Goal: Transaction & Acquisition: Purchase product/service

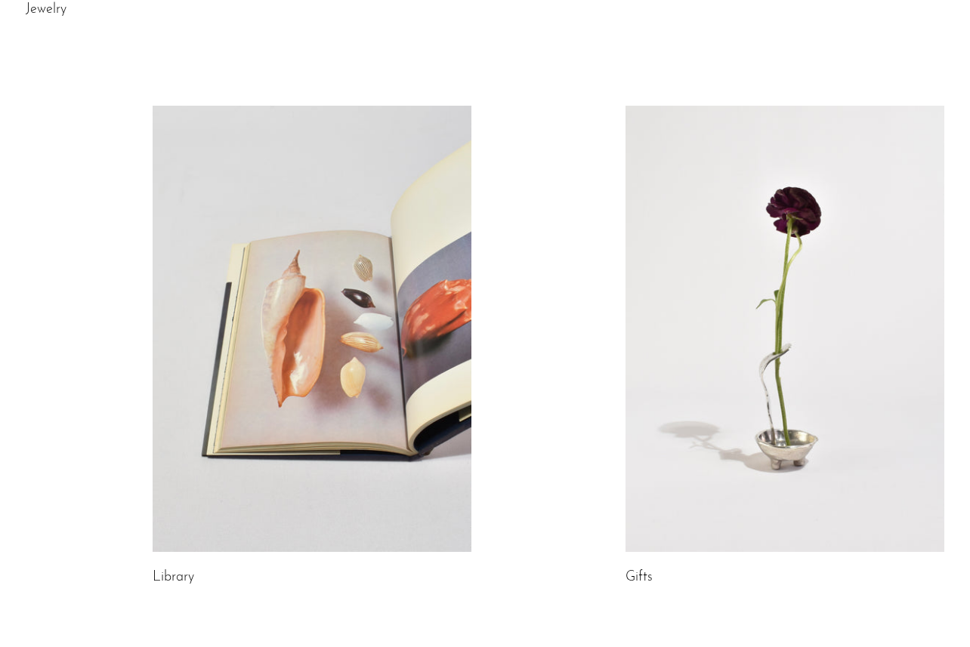
scroll to position [822, 0]
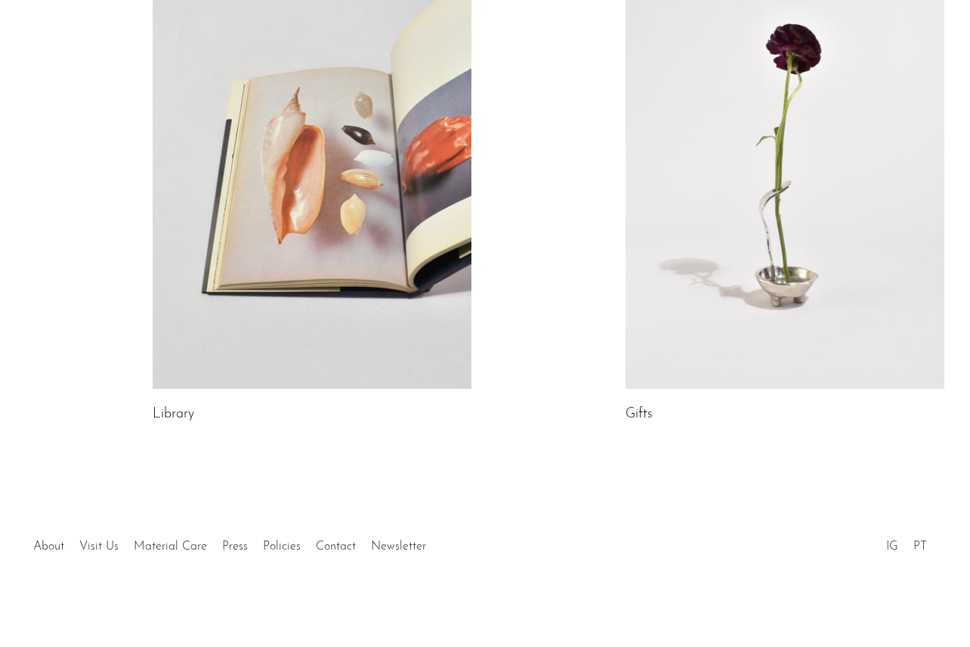
click at [742, 320] on link at bounding box center [784, 166] width 319 height 446
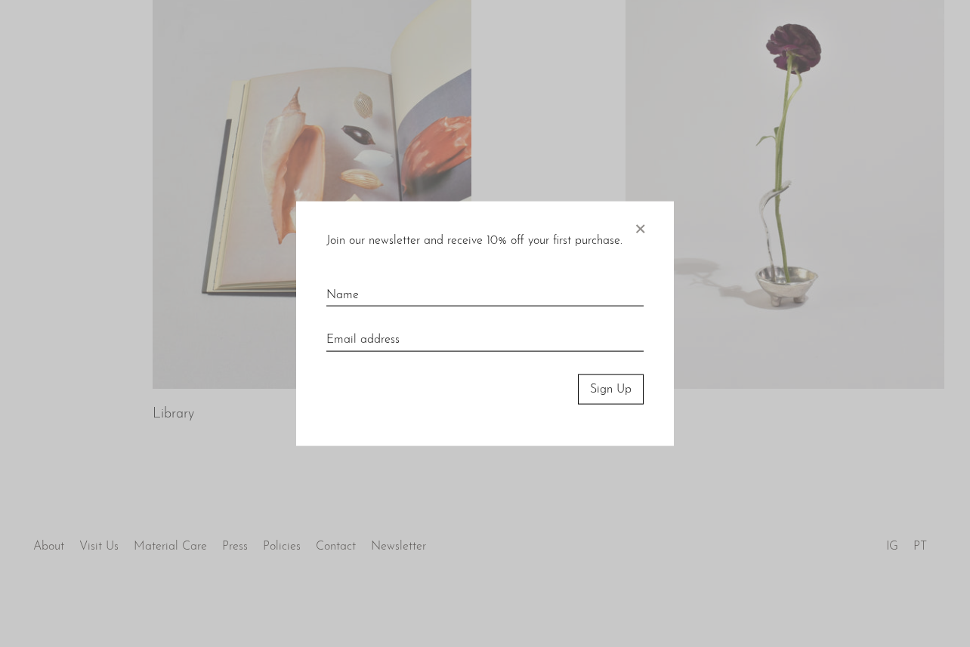
click at [157, 403] on div at bounding box center [485, 323] width 970 height 647
click at [649, 228] on div "Join our newsletter and receive 10% off your first purchase. × Sign Up" at bounding box center [485, 323] width 378 height 245
click at [640, 227] on span "×" at bounding box center [639, 225] width 15 height 48
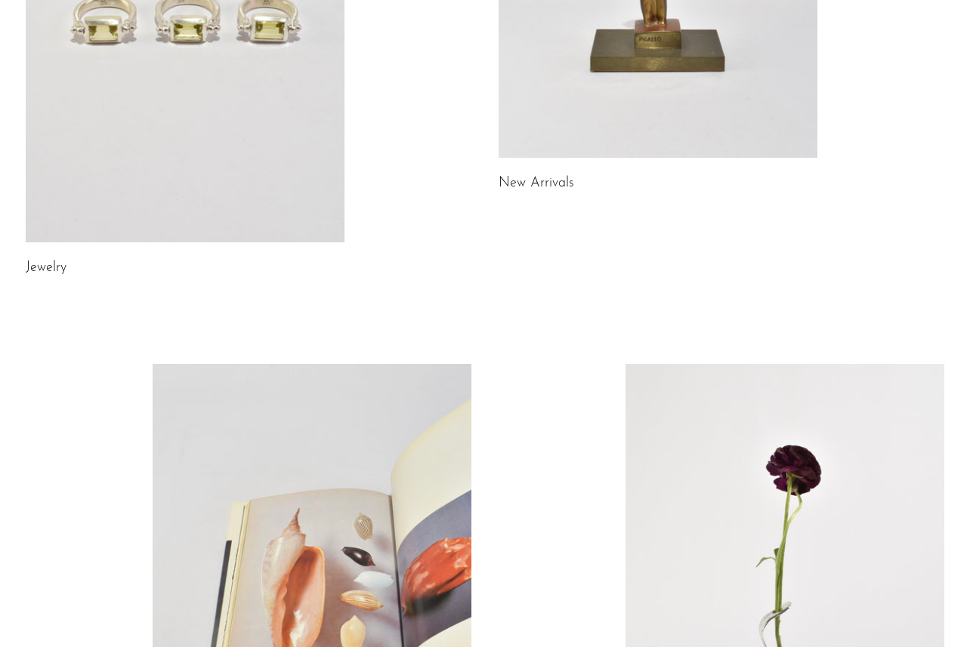
scroll to position [138, 0]
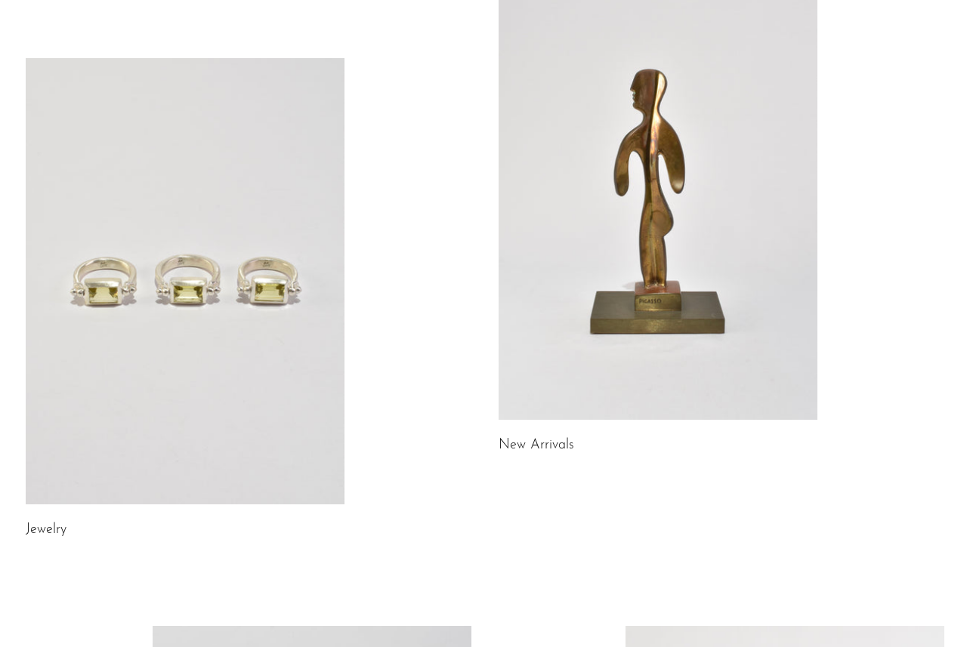
click at [196, 287] on link at bounding box center [185, 281] width 319 height 446
click at [736, 203] on link at bounding box center [658, 197] width 319 height 446
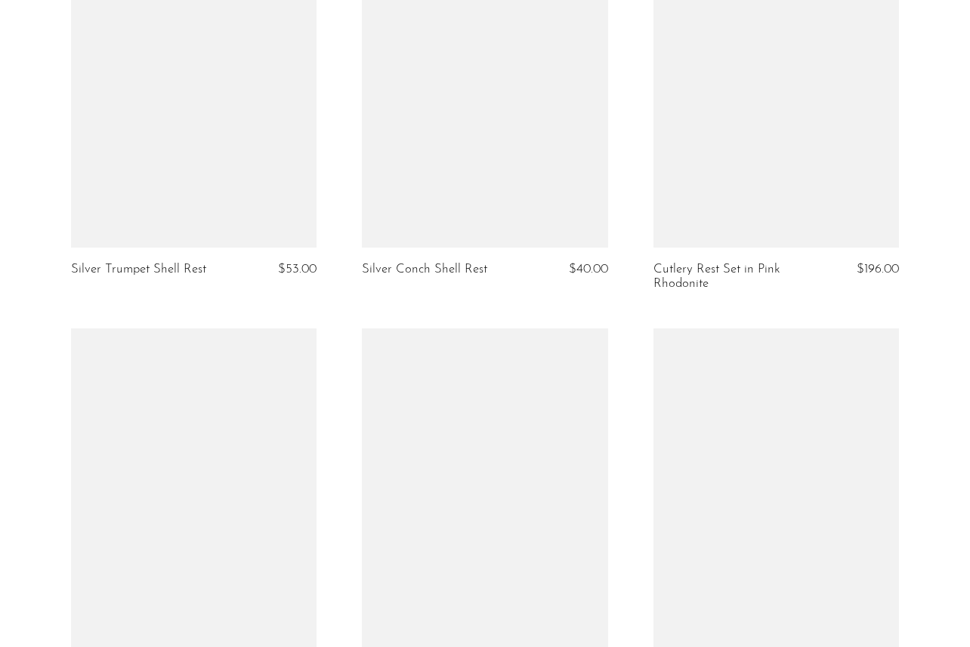
scroll to position [4673, 0]
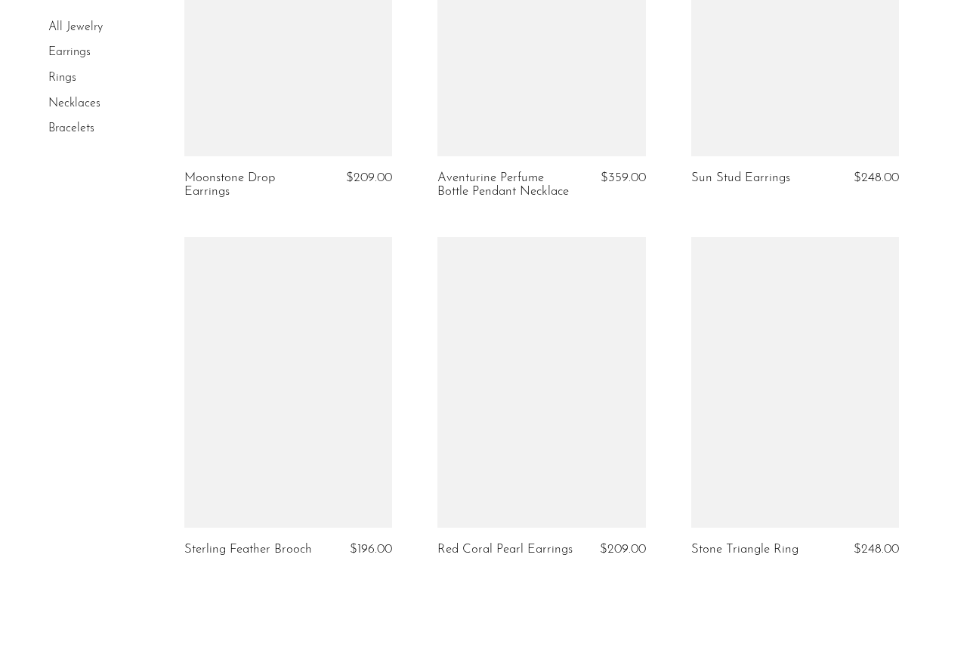
scroll to position [4119, 0]
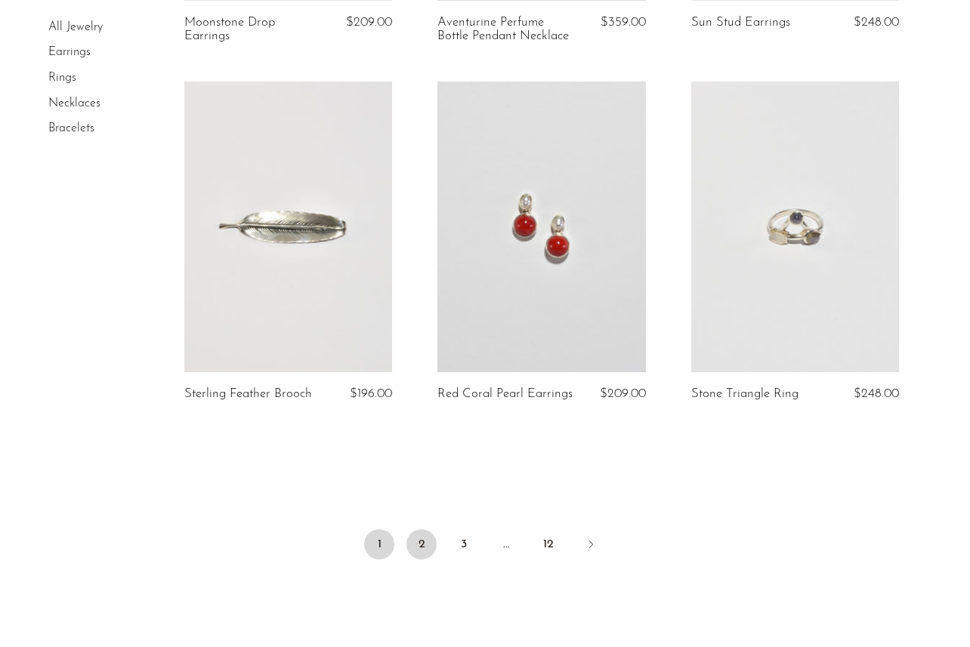
click at [425, 548] on link "2" at bounding box center [421, 545] width 30 height 30
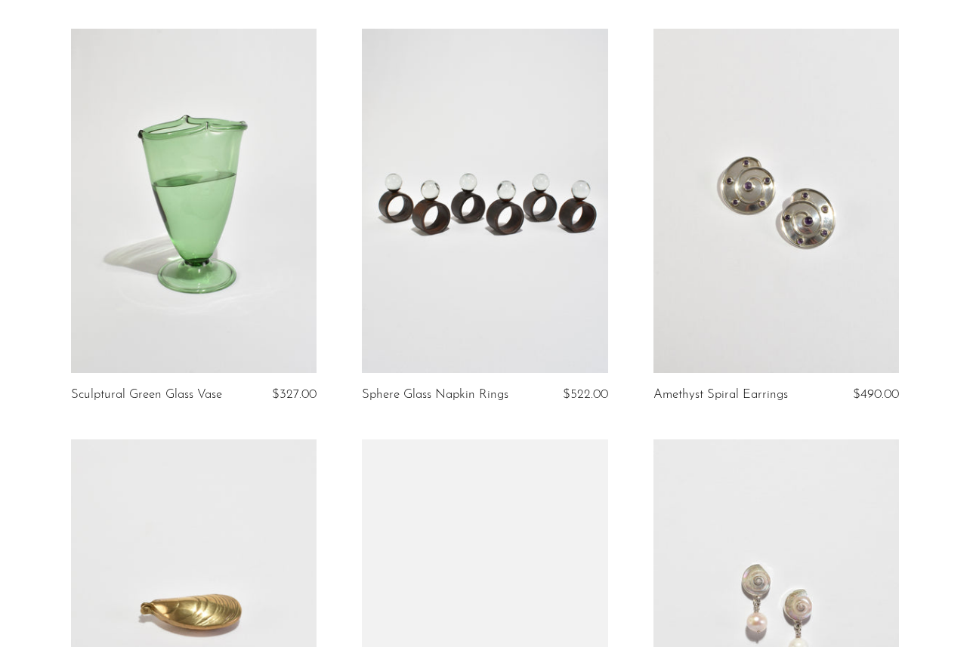
scroll to position [754, 0]
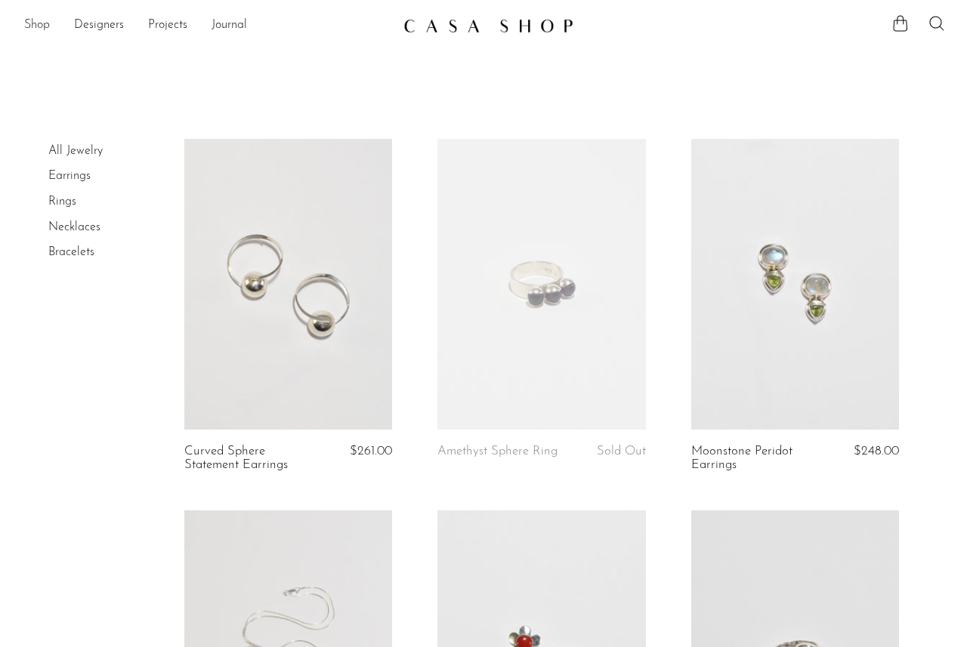
click at [39, 25] on link "Shop" at bounding box center [37, 26] width 26 height 20
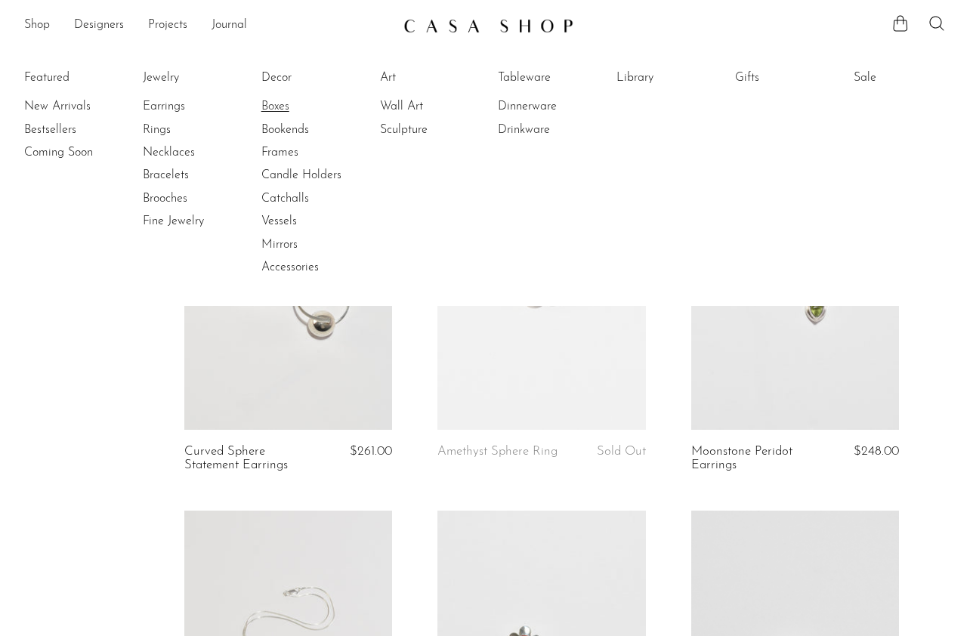
click at [274, 103] on link "Boxes" at bounding box center [317, 106] width 113 height 17
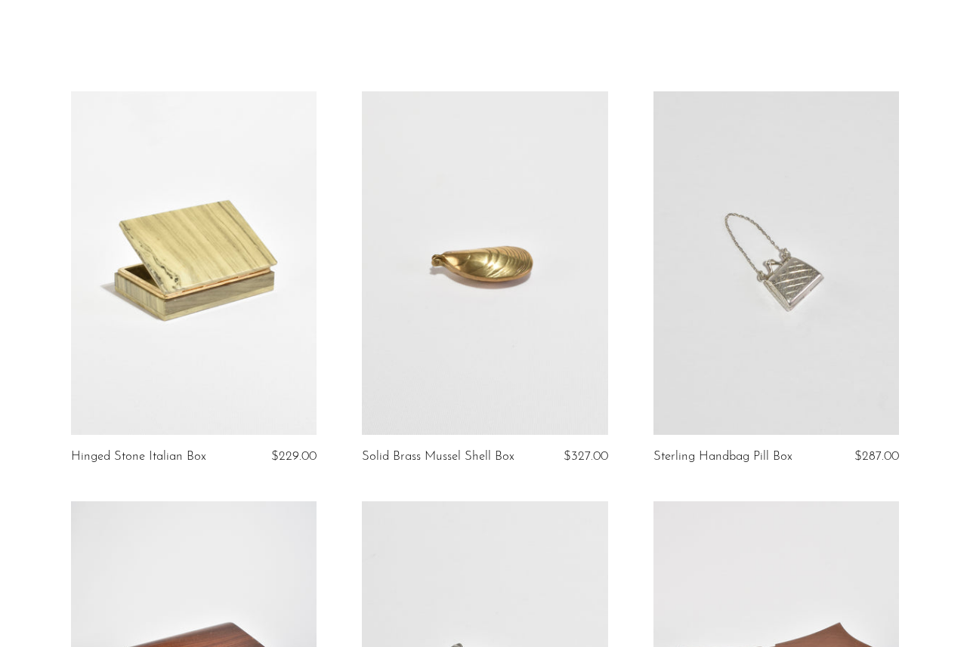
scroll to position [54, 0]
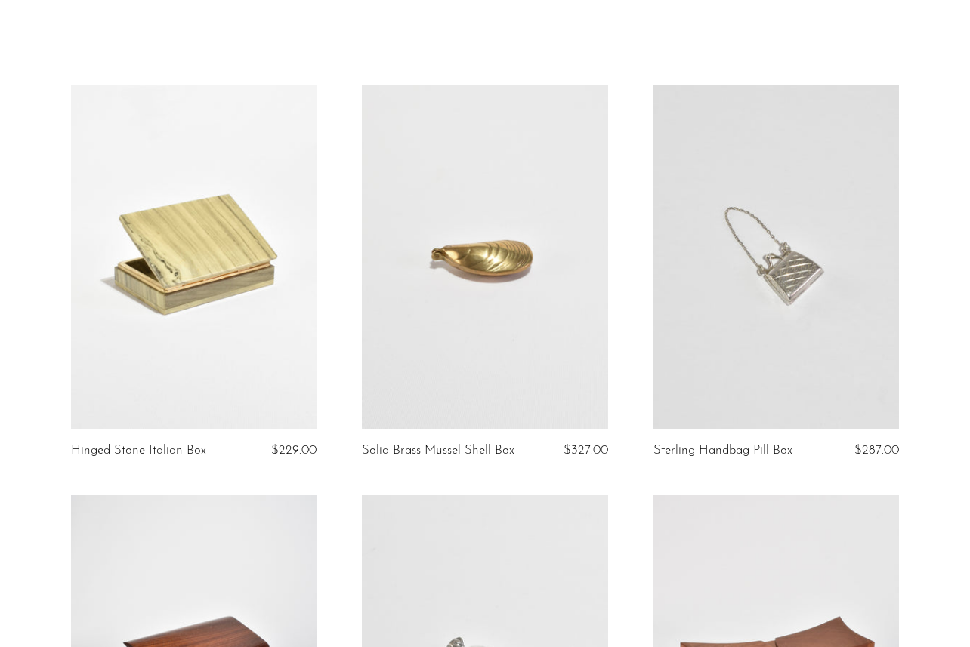
click at [261, 229] on link at bounding box center [193, 257] width 245 height 344
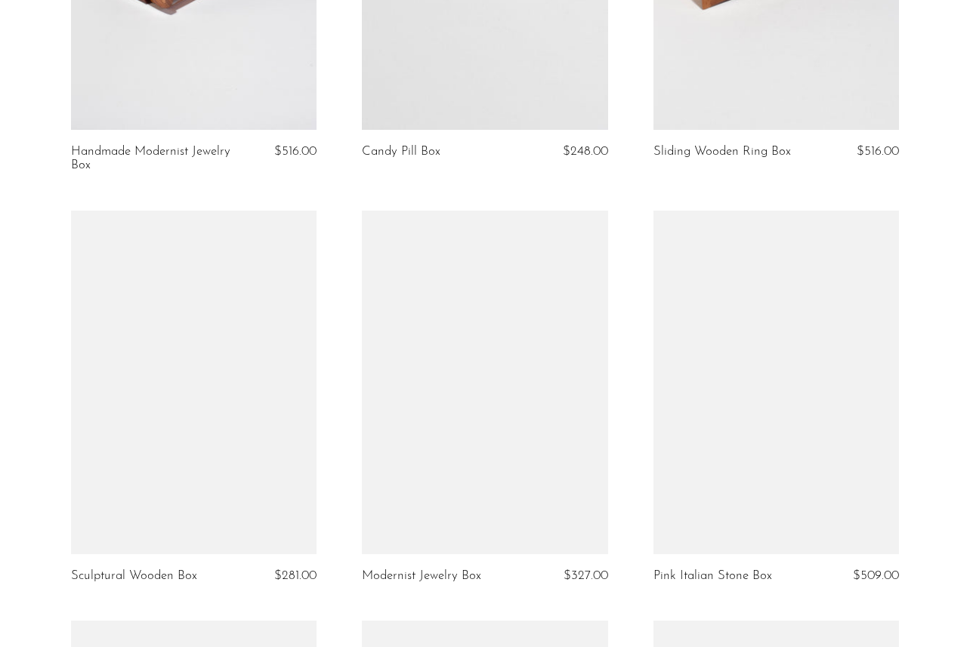
scroll to position [942, 0]
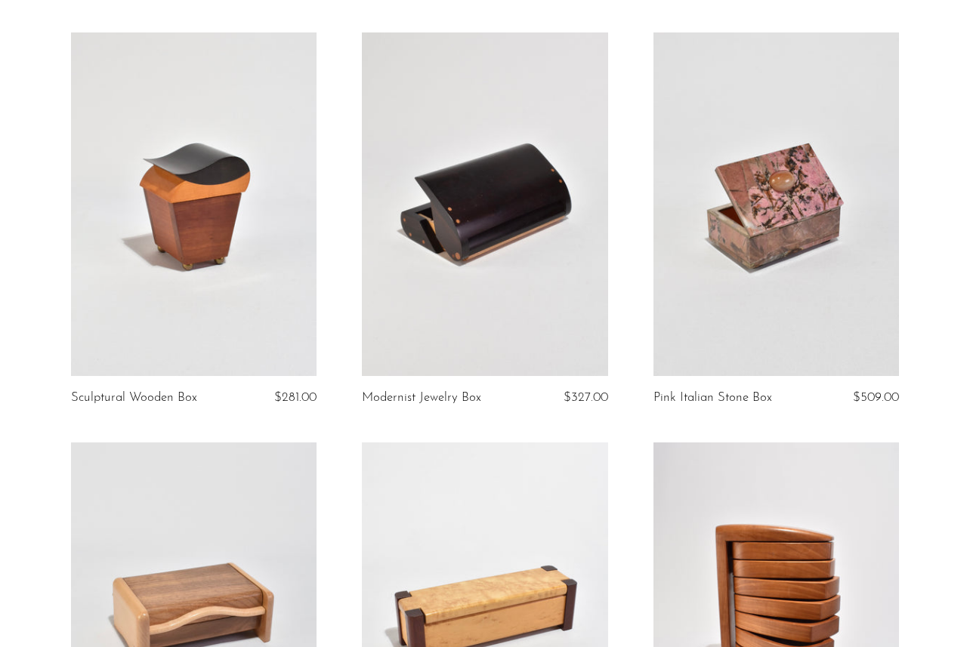
click at [494, 221] on link at bounding box center [484, 204] width 245 height 344
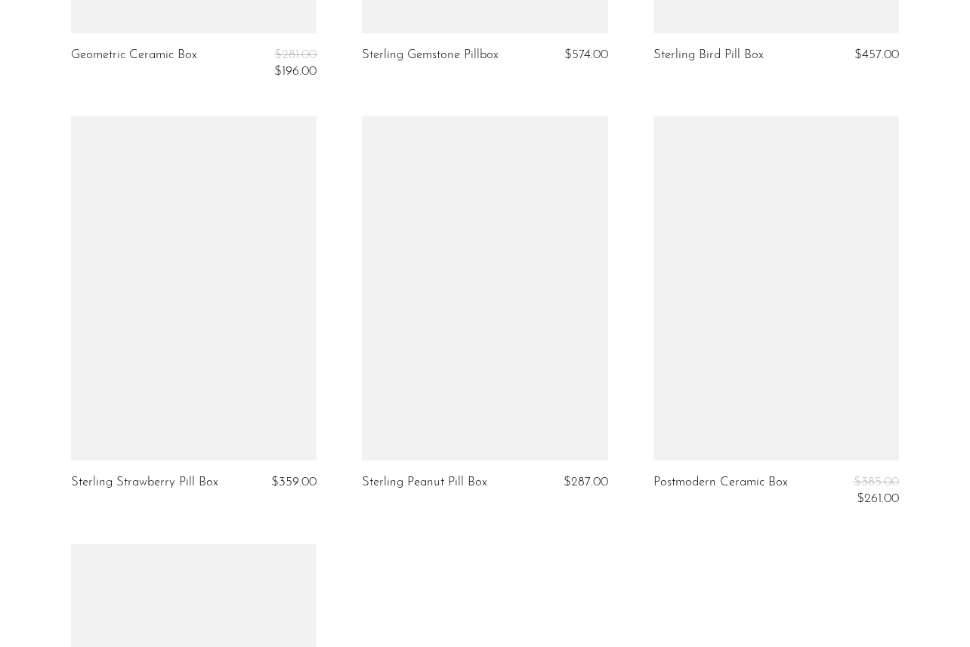
scroll to position [2964, 0]
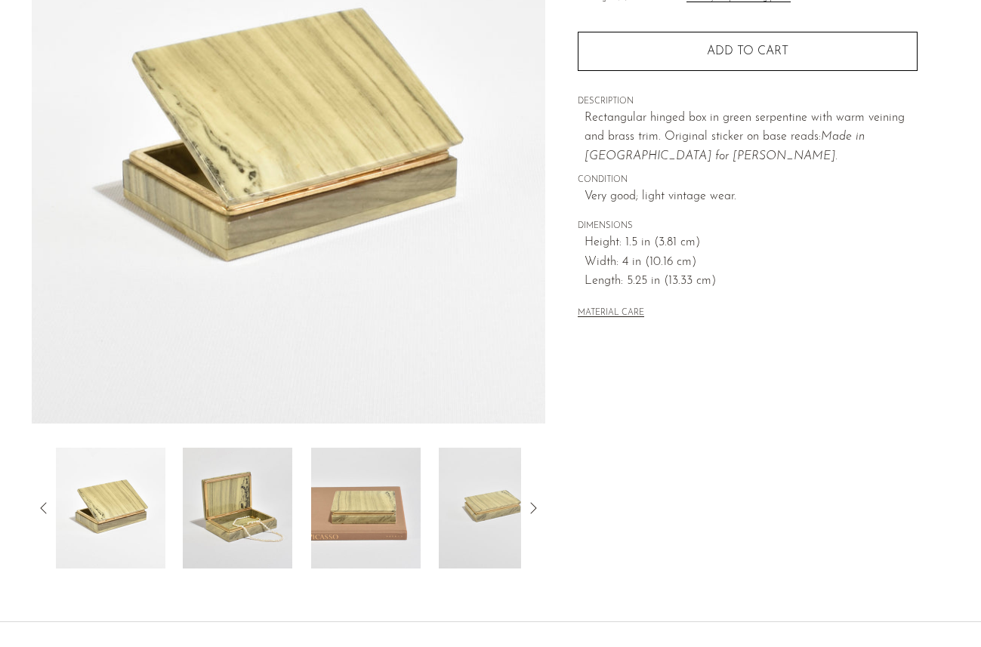
scroll to position [336, 0]
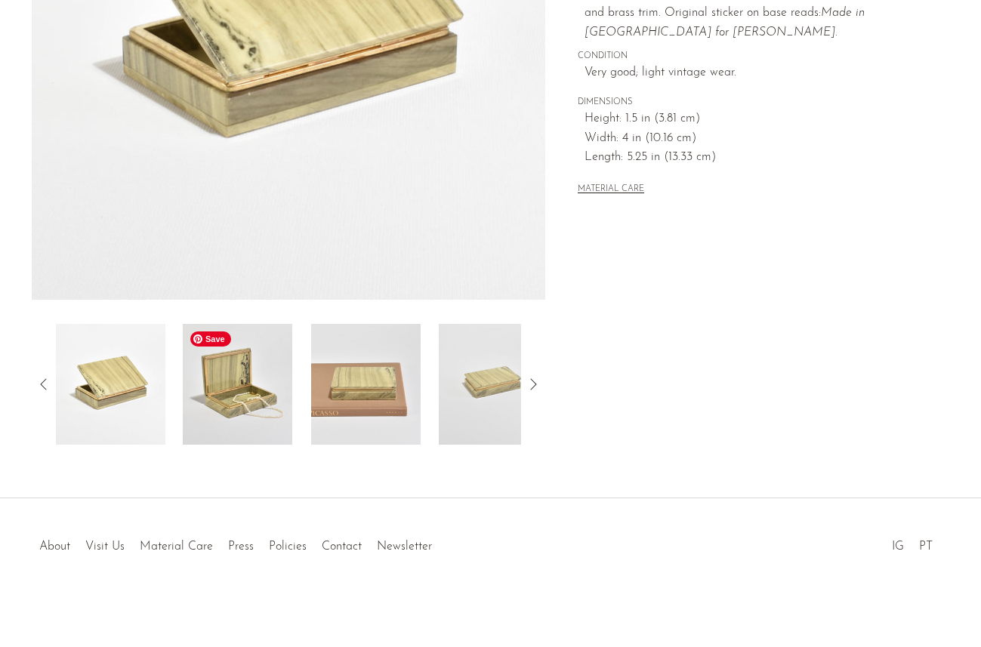
click at [232, 379] on img at bounding box center [238, 384] width 110 height 121
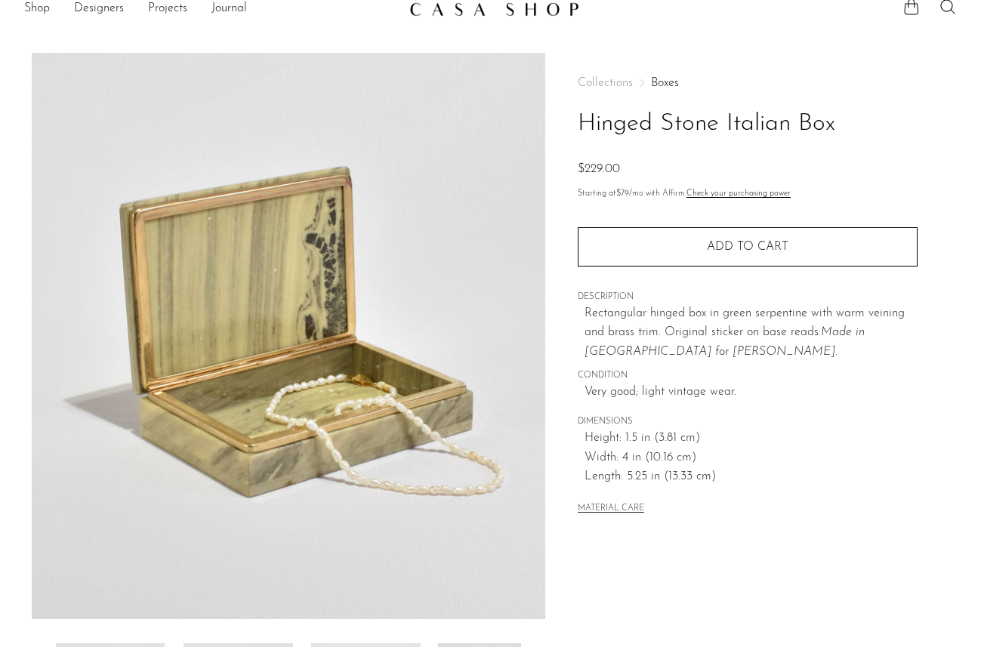
scroll to position [24, 0]
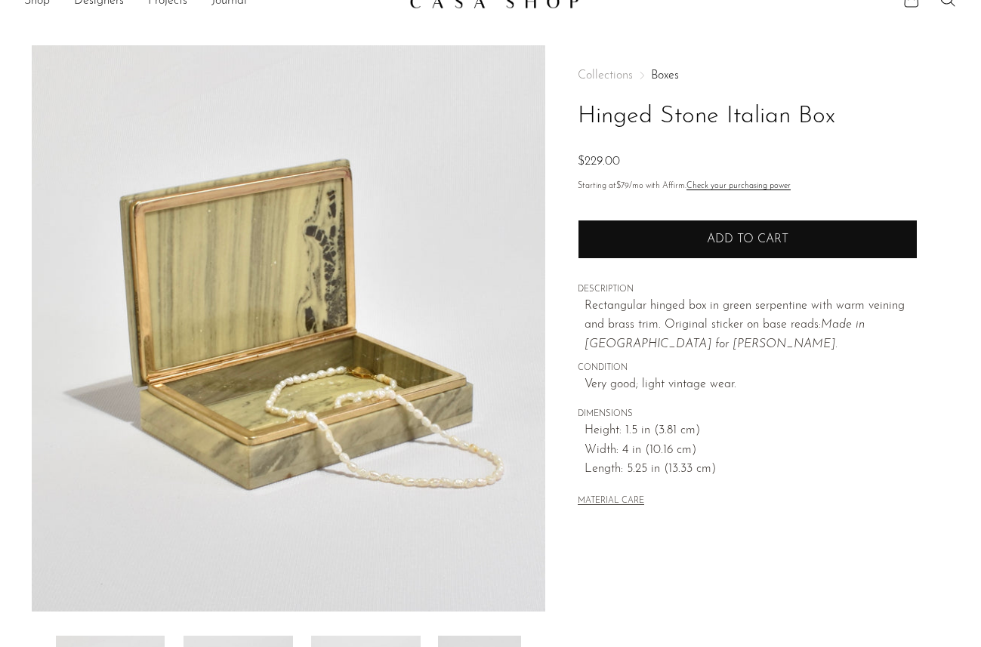
click at [839, 248] on button "Add to cart" at bounding box center [748, 239] width 340 height 39
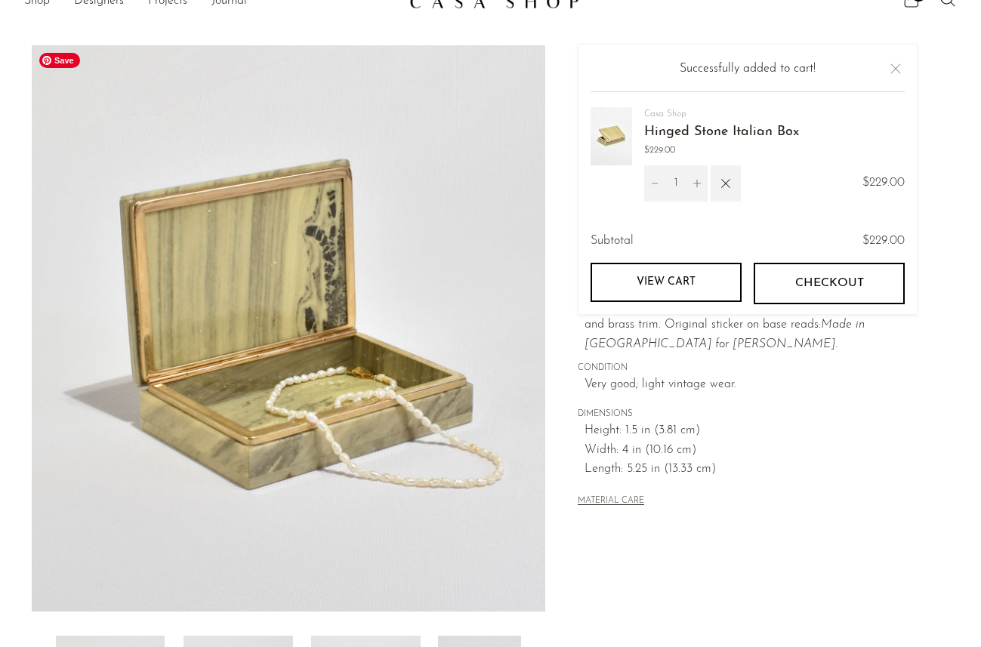
scroll to position [0, 0]
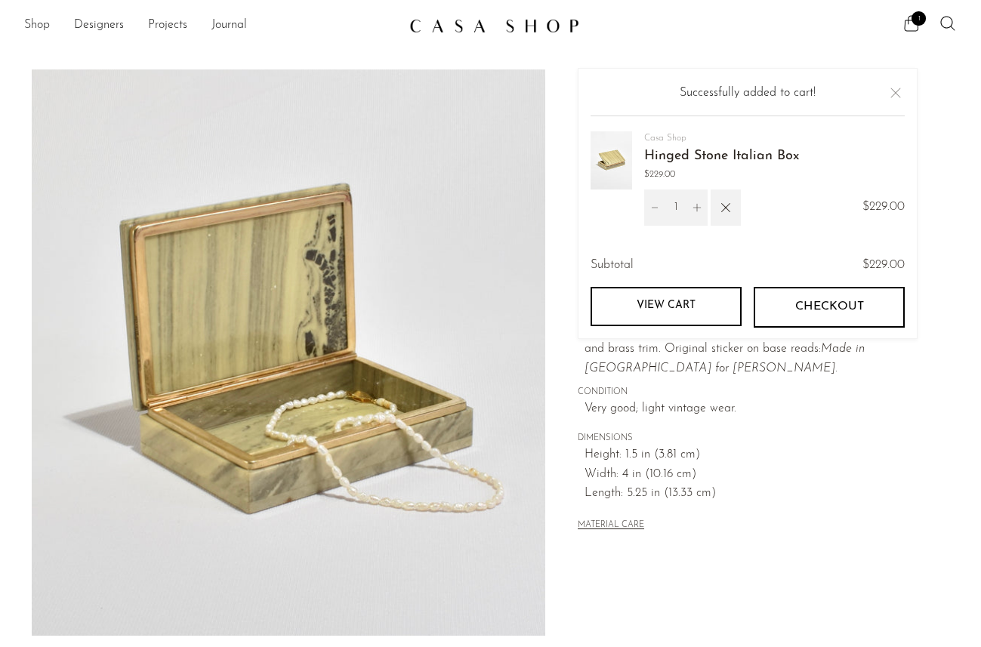
click at [48, 19] on link "Shop" at bounding box center [37, 26] width 26 height 20
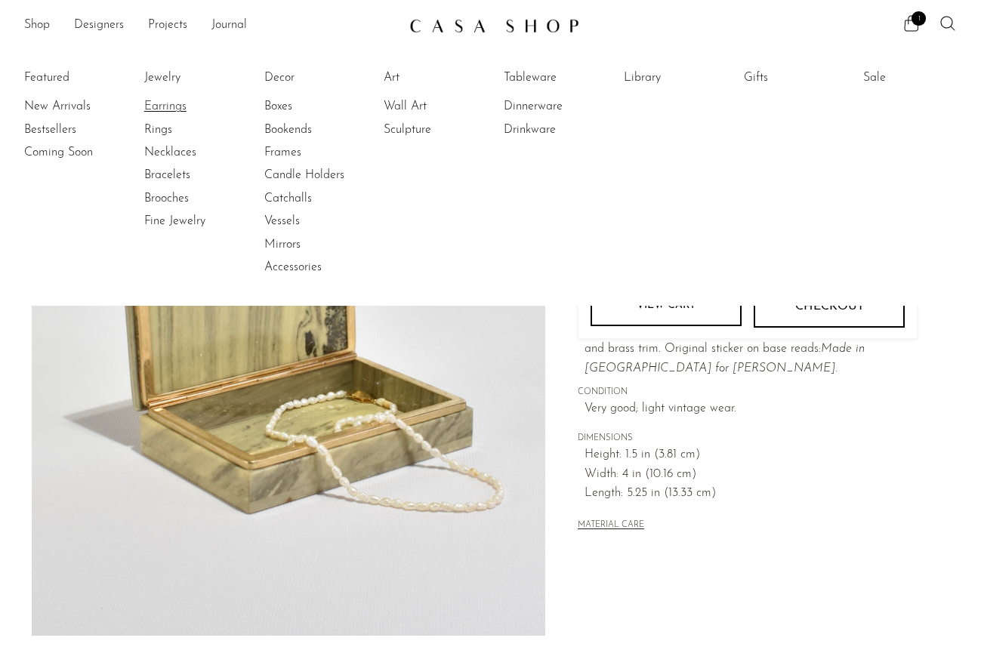
click at [164, 110] on link "Earrings" at bounding box center [200, 106] width 113 height 17
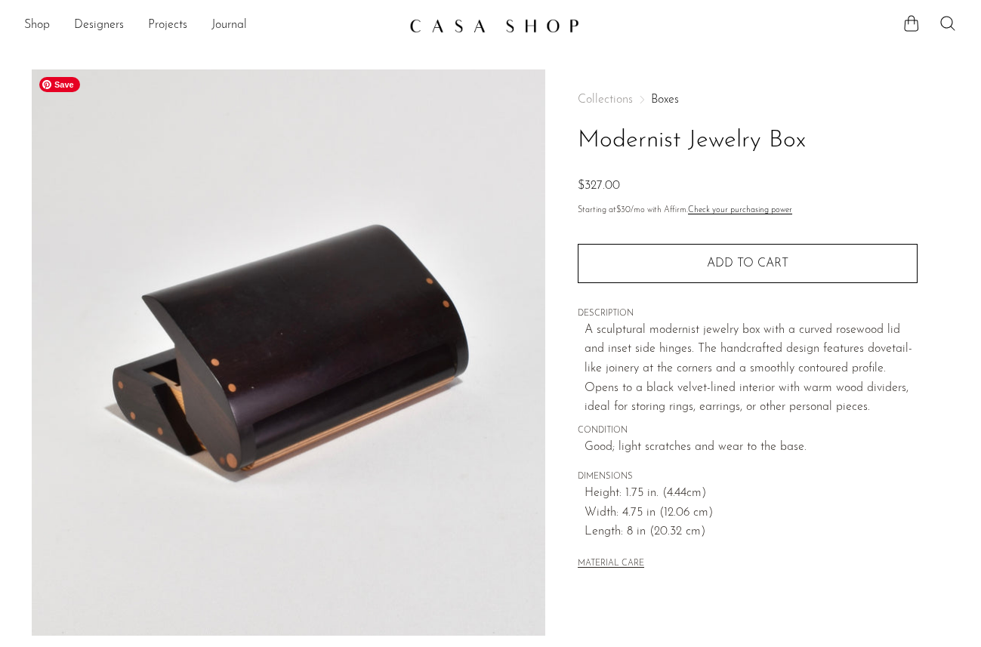
scroll to position [336, 0]
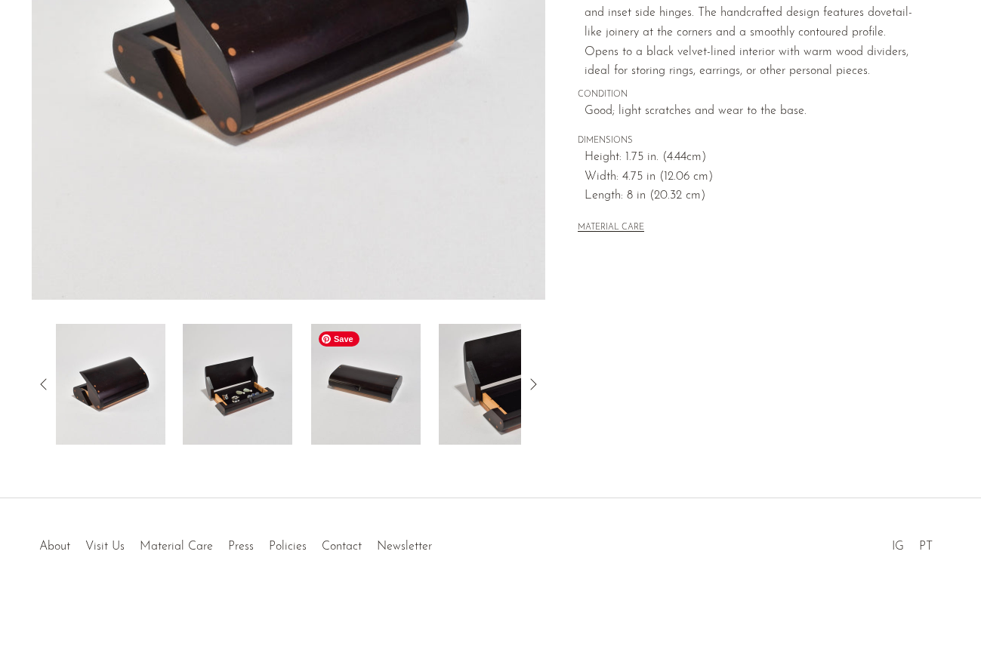
click at [235, 368] on img at bounding box center [238, 384] width 110 height 121
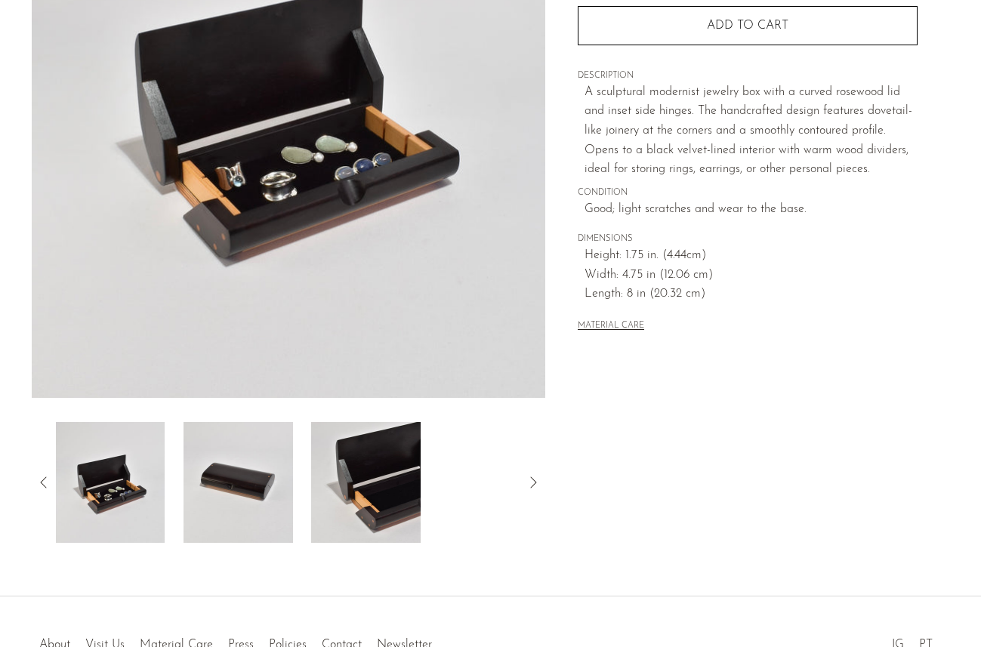
scroll to position [125, 0]
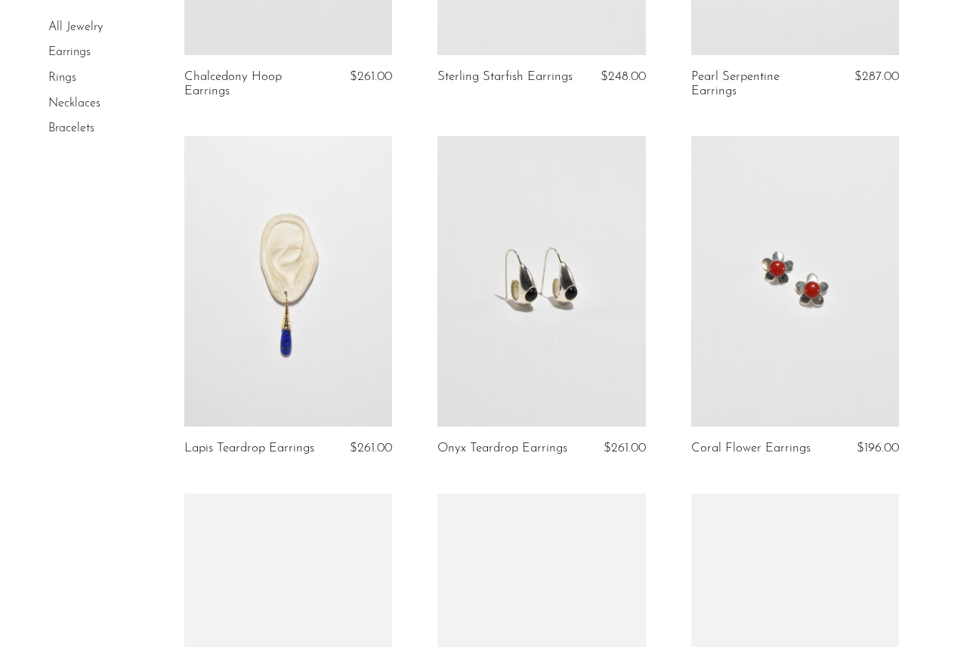
scroll to position [1267, 0]
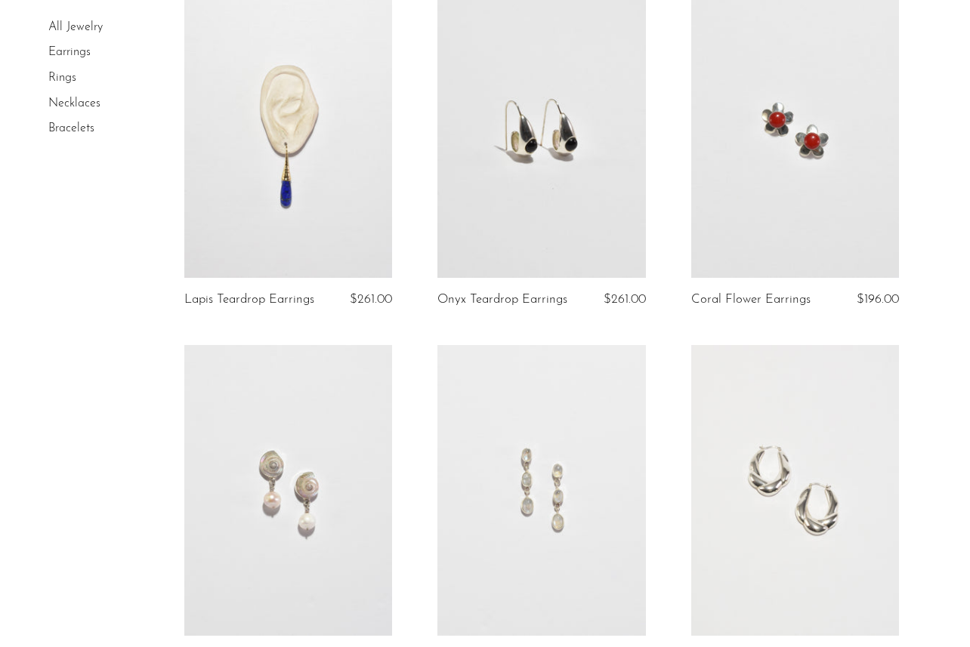
click at [556, 172] on link at bounding box center [541, 132] width 208 height 291
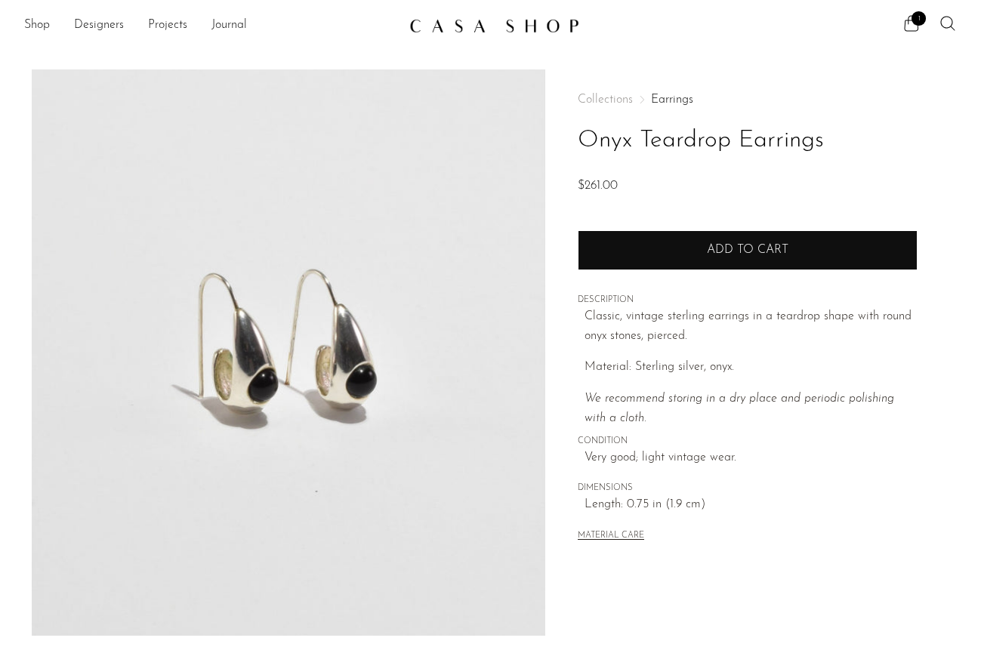
click at [842, 255] on button "Add to cart" at bounding box center [748, 249] width 340 height 39
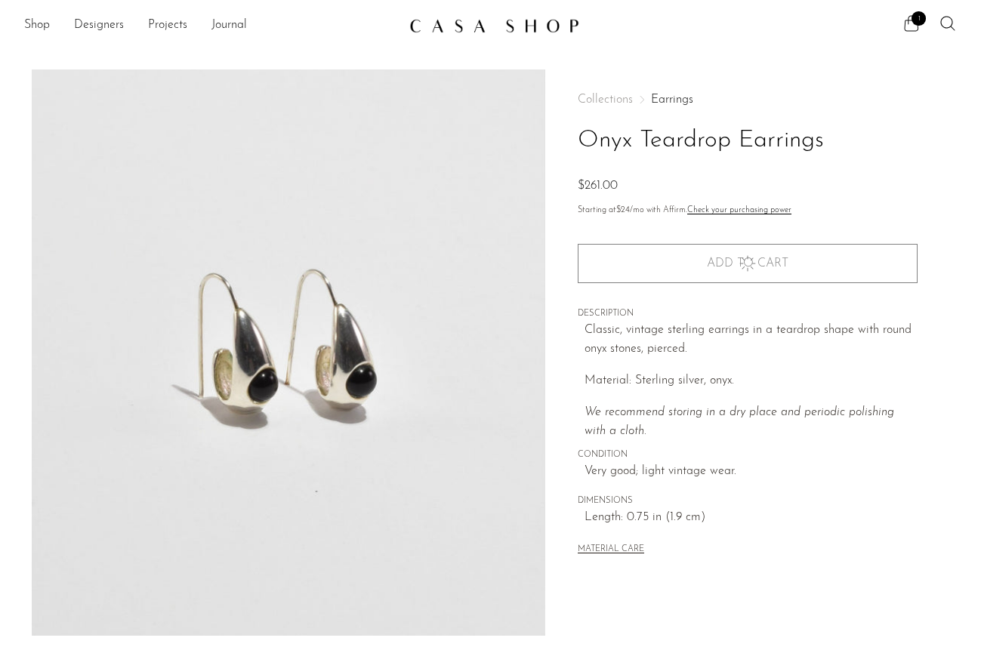
click at [915, 20] on span "1" at bounding box center [919, 18] width 14 height 14
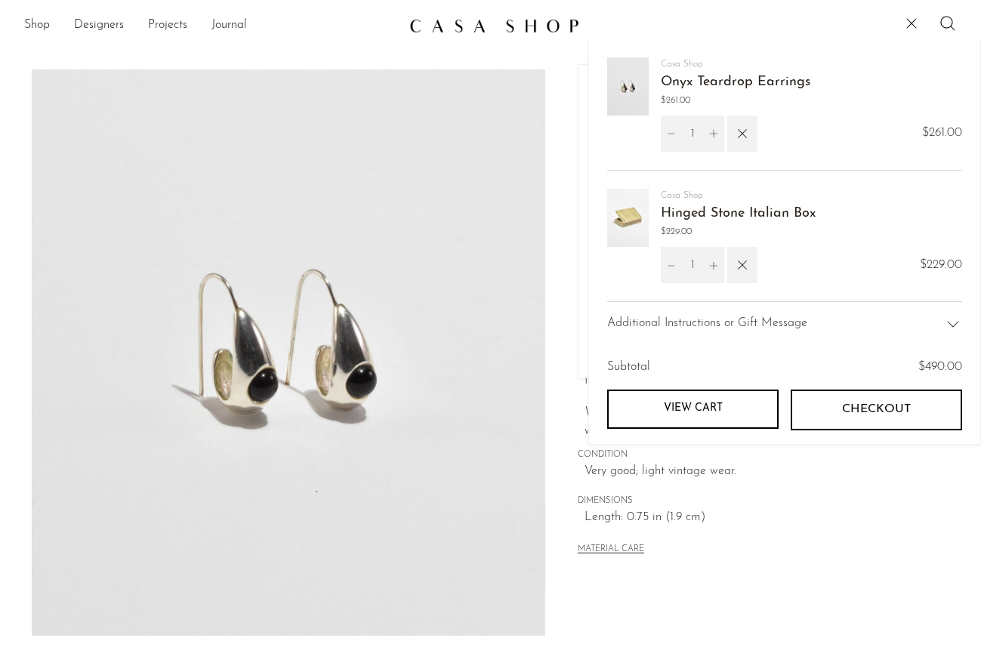
click at [753, 406] on link "View cart" at bounding box center [692, 409] width 171 height 39
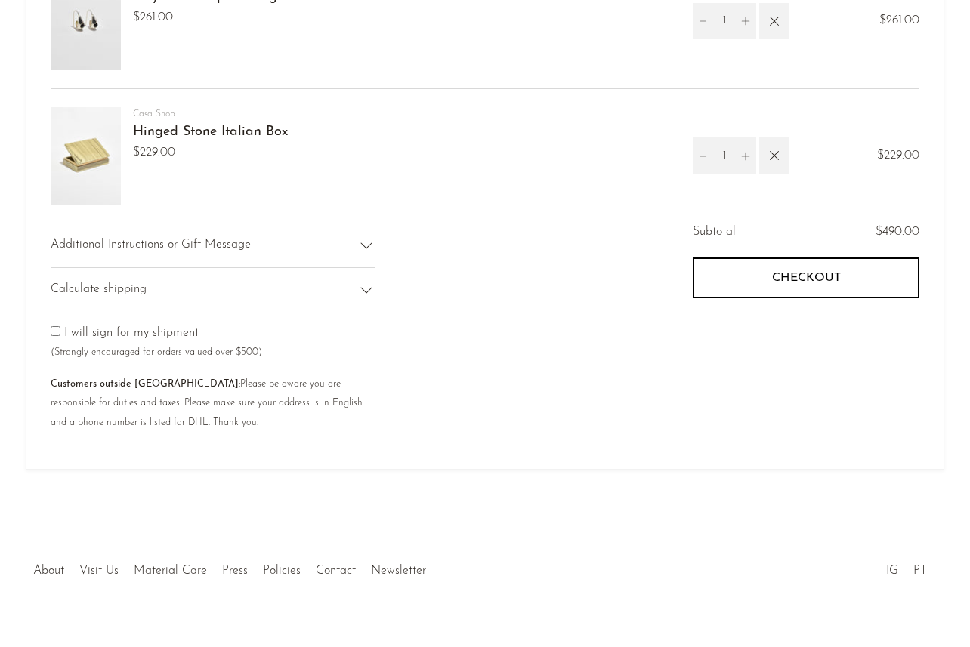
scroll to position [208, 0]
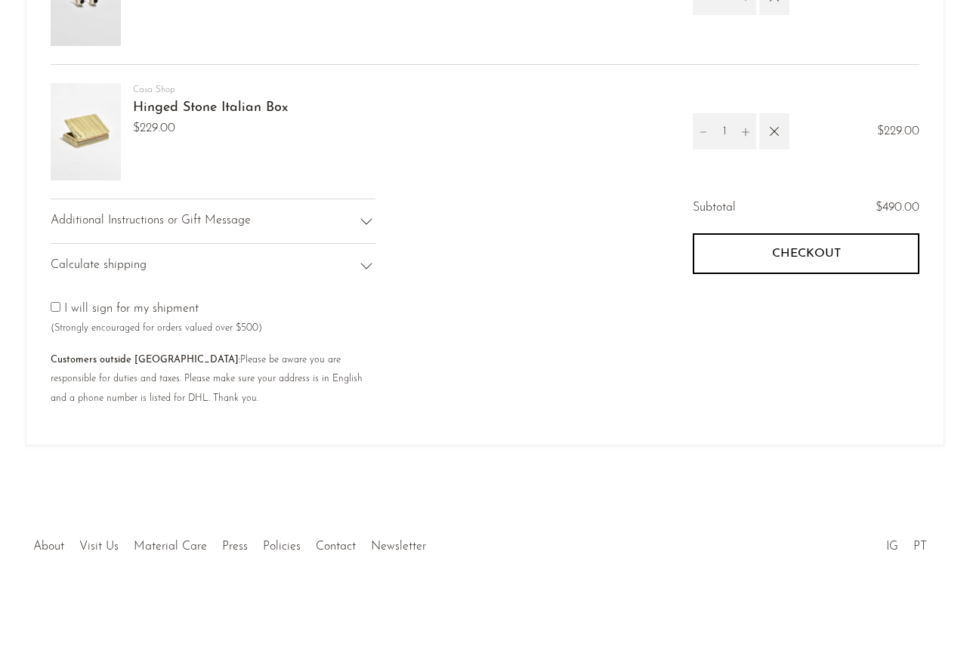
click at [818, 247] on span "Checkout" at bounding box center [806, 254] width 69 height 14
